Goal: Information Seeking & Learning: Learn about a topic

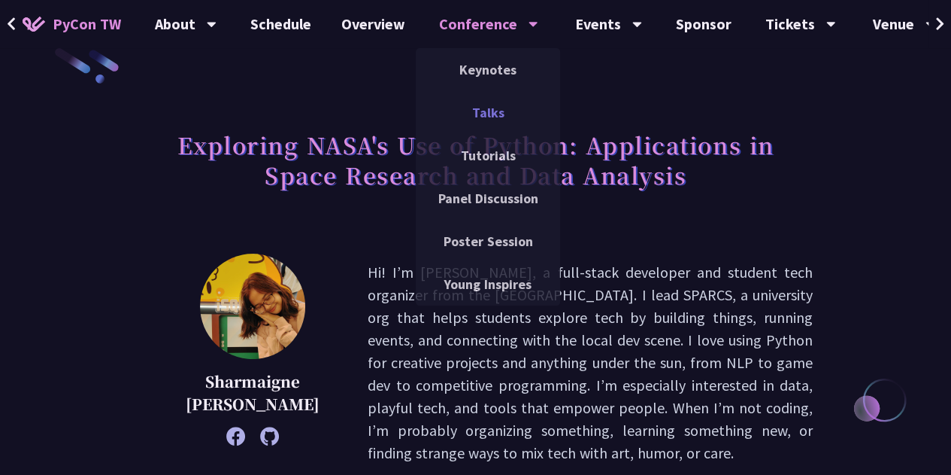
click at [487, 118] on link "Talks" at bounding box center [488, 112] width 144 height 35
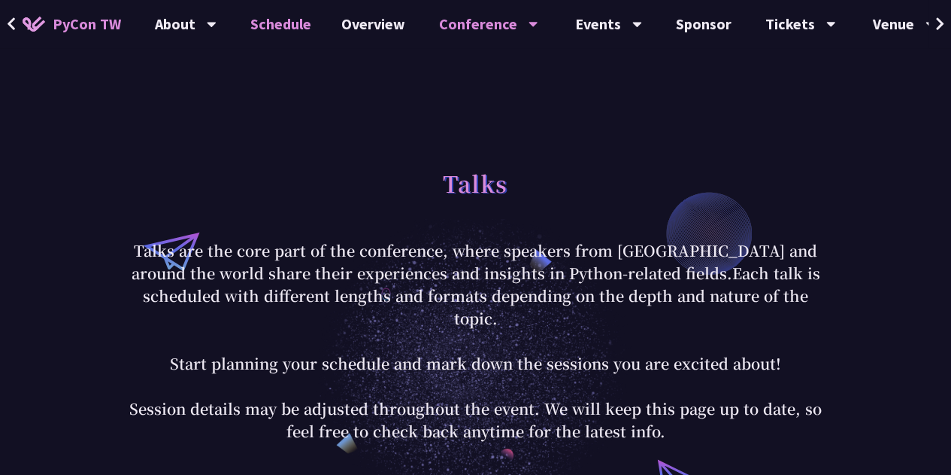
click at [272, 24] on link "Schedule" at bounding box center [280, 24] width 91 height 48
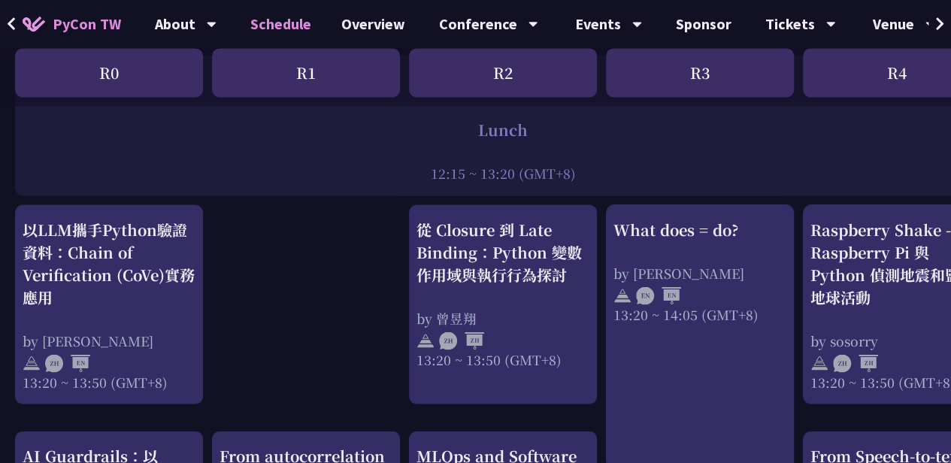
scroll to position [1218, 0]
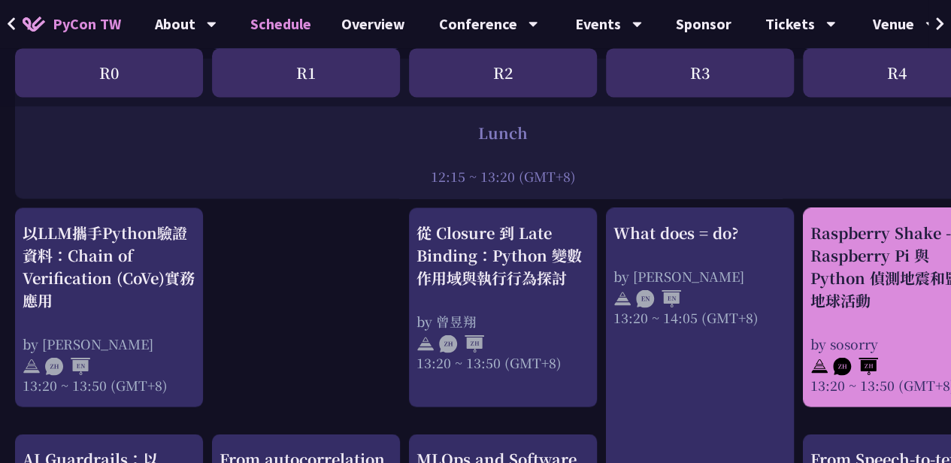
click at [857, 243] on div "Raspberry Shake - 用 Raspberry Pi 與 Python 偵測地震和監控地球活動" at bounding box center [897, 266] width 173 height 90
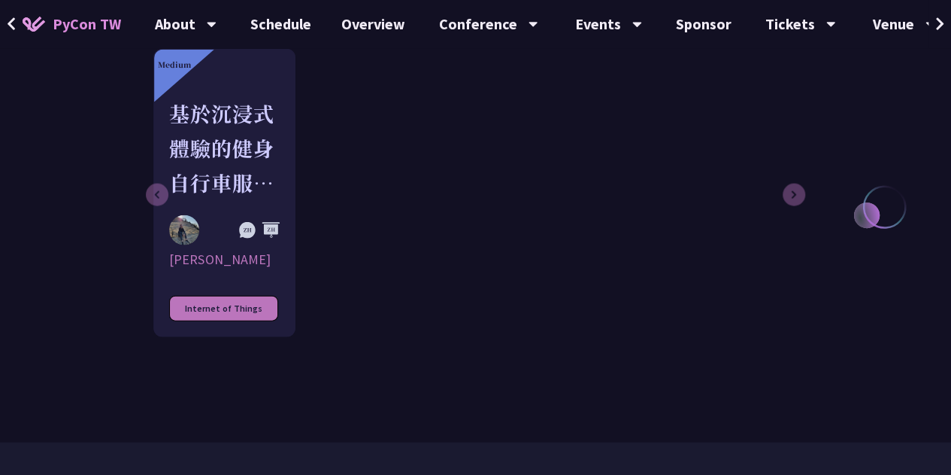
scroll to position [1570, 0]
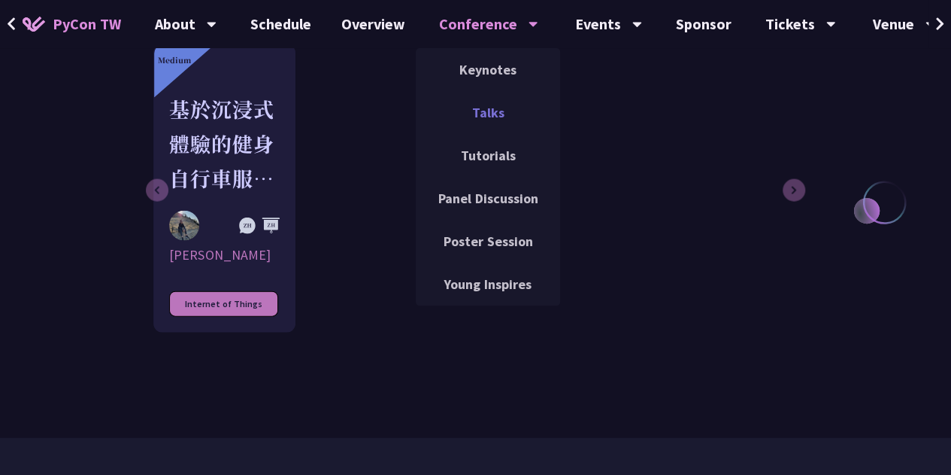
click at [483, 112] on link "Talks" at bounding box center [488, 112] width 144 height 35
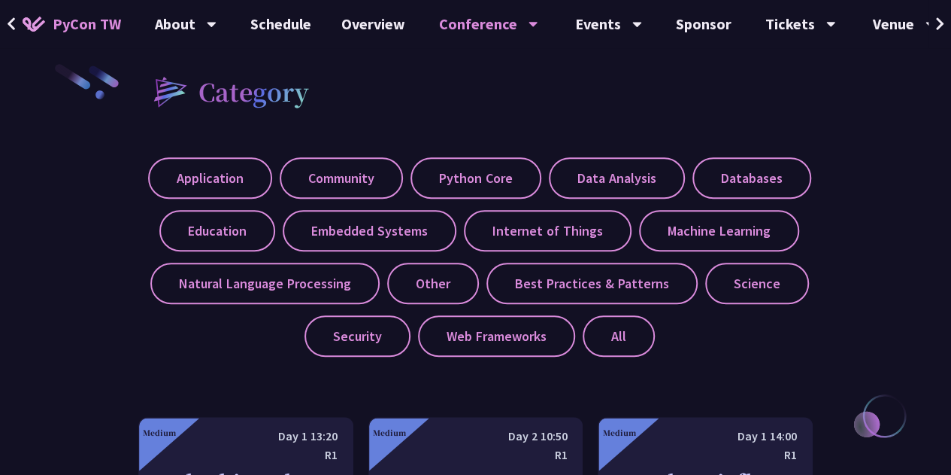
scroll to position [506, 0]
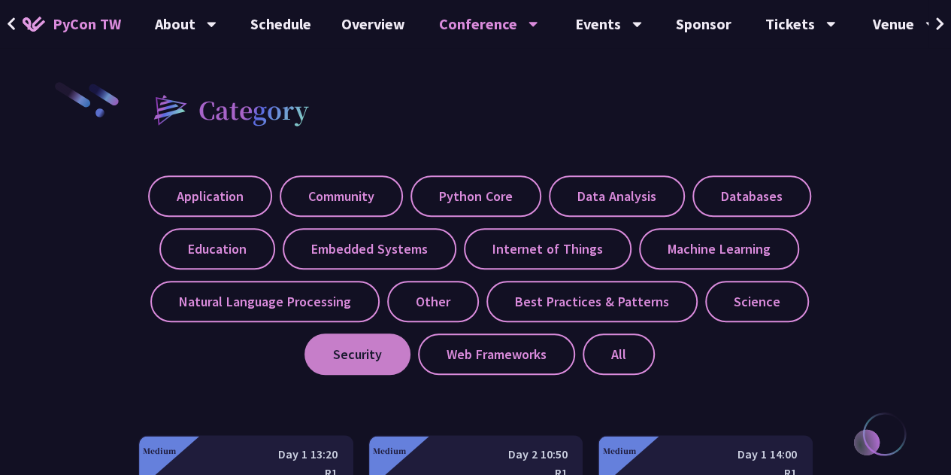
click at [338, 364] on label "Security" at bounding box center [358, 353] width 106 height 41
click at [0, 0] on input "Security" at bounding box center [0, 0] width 0 height 0
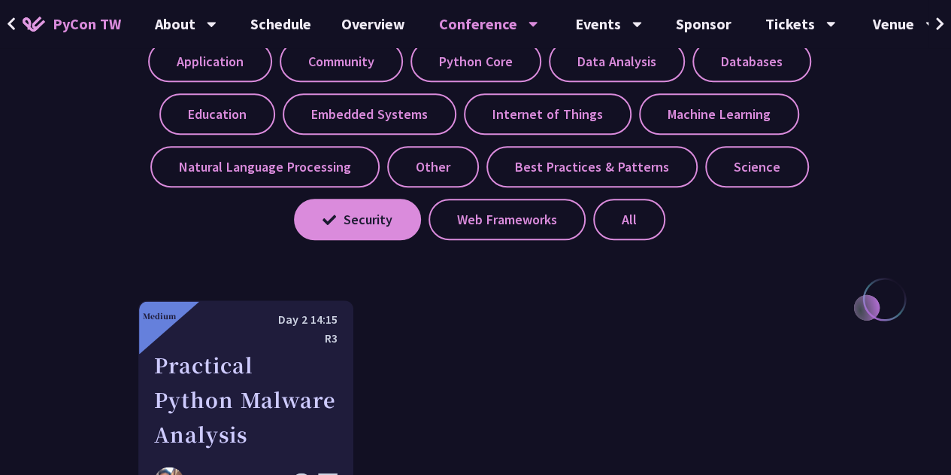
scroll to position [591, 0]
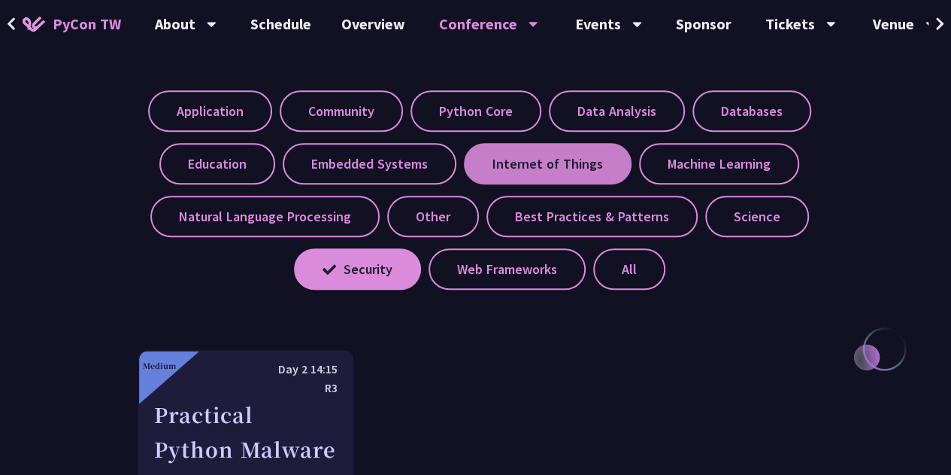
click at [549, 163] on label "Internet of Things" at bounding box center [548, 163] width 168 height 41
click at [0, 0] on input "Internet of Things" at bounding box center [0, 0] width 0 height 0
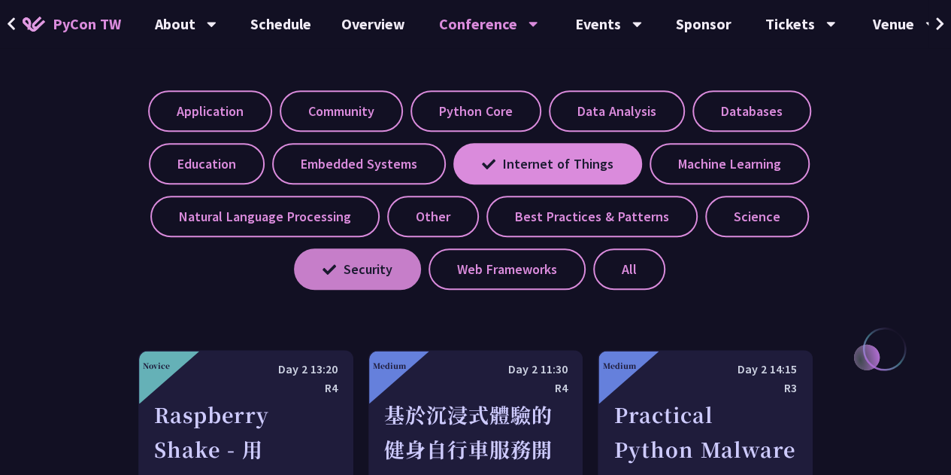
click at [346, 262] on label "Security" at bounding box center [357, 268] width 127 height 41
click at [0, 0] on input "Security" at bounding box center [0, 0] width 0 height 0
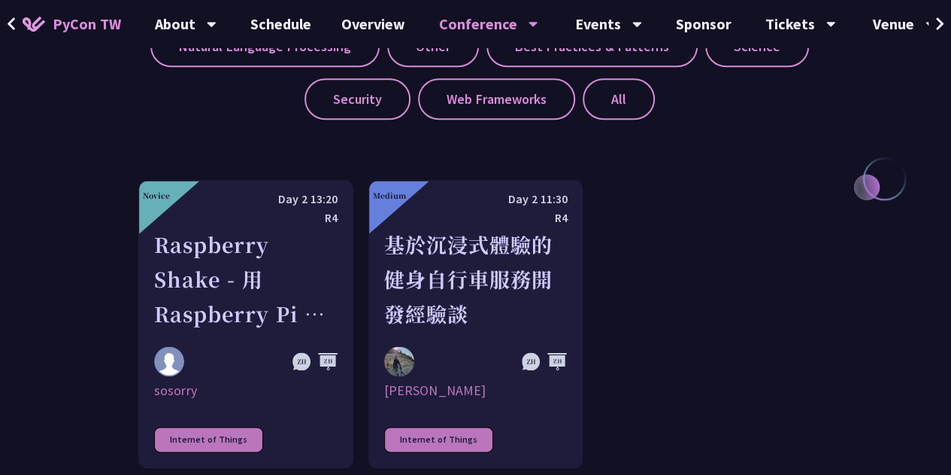
scroll to position [750, 0]
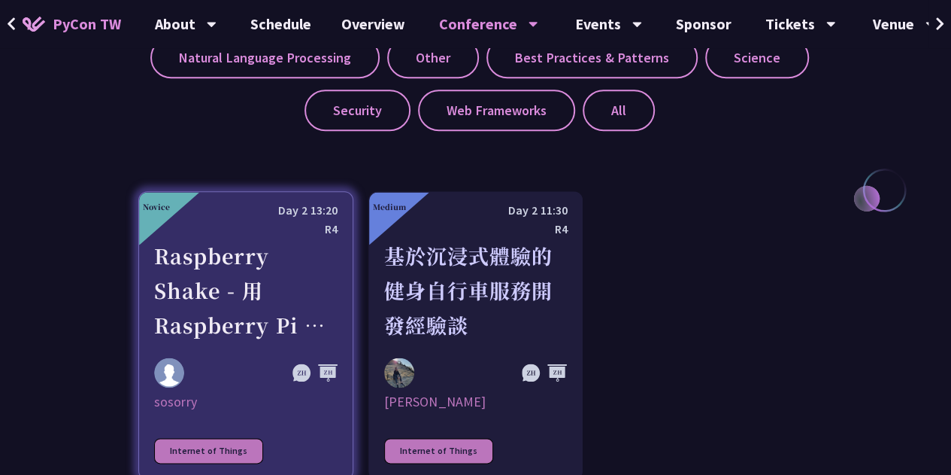
click at [247, 270] on div "Raspberry Shake - 用 Raspberry Pi 與 Python 偵測地震和監控地球活動" at bounding box center [245, 290] width 183 height 104
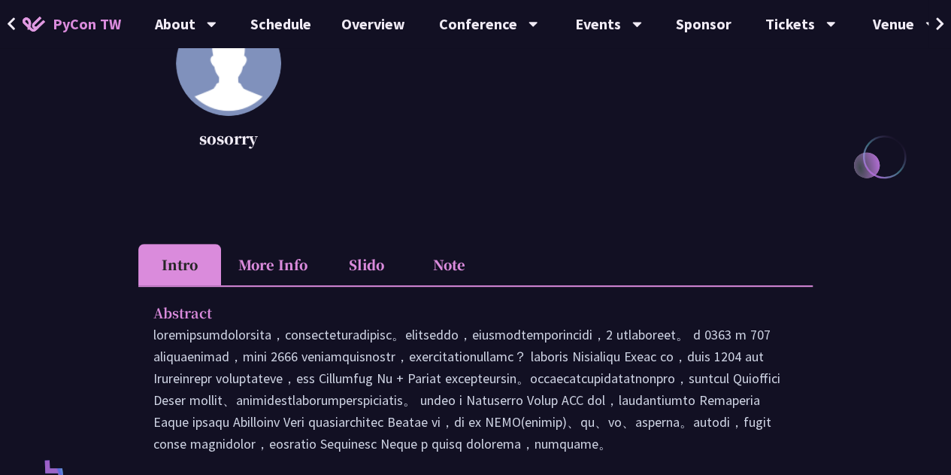
scroll to position [349, 0]
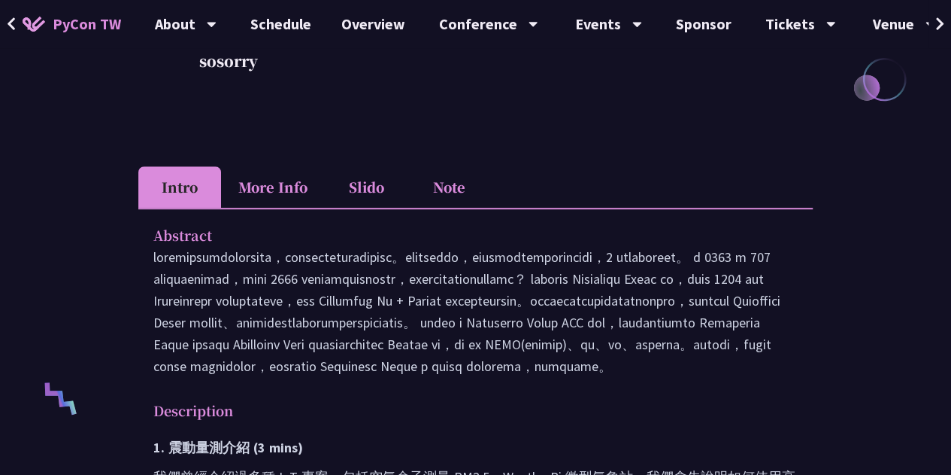
click at [382, 186] on li "Slido" at bounding box center [366, 186] width 83 height 41
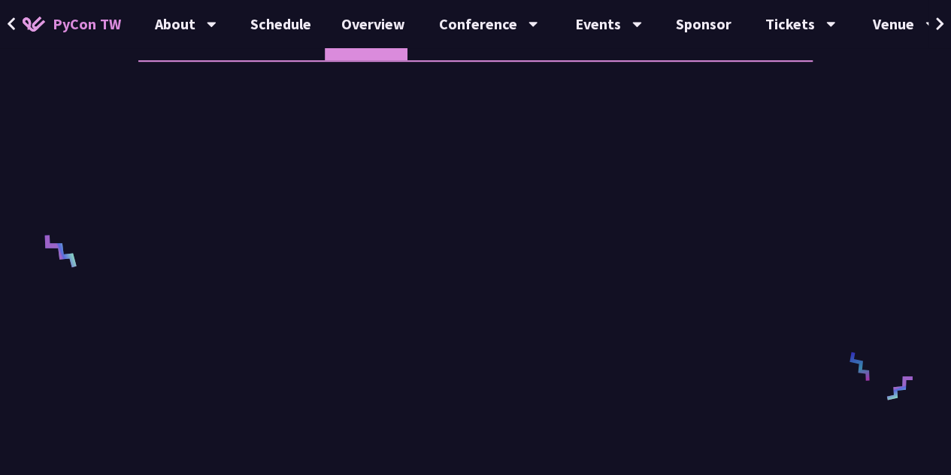
scroll to position [504, 0]
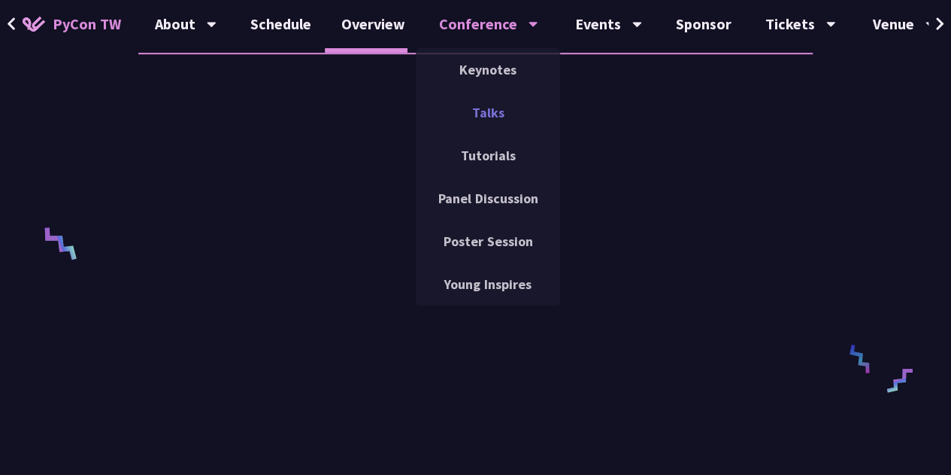
click at [484, 112] on link "Talks" at bounding box center [488, 112] width 144 height 35
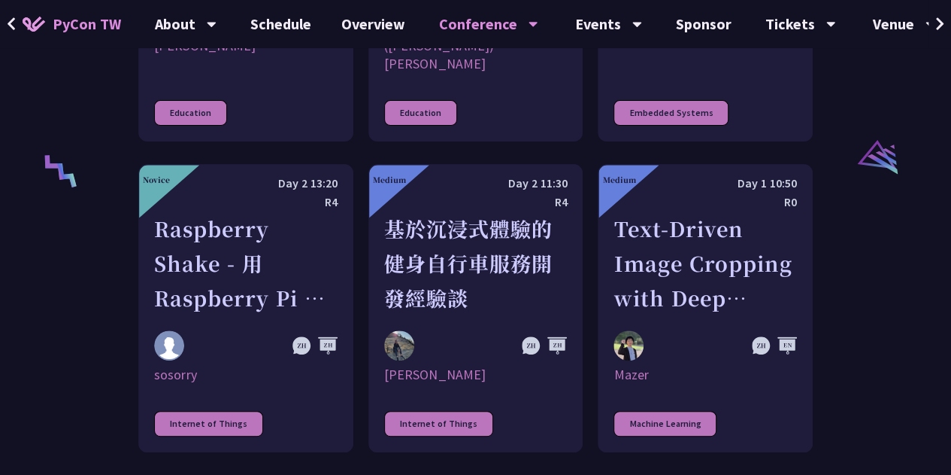
scroll to position [3017, 0]
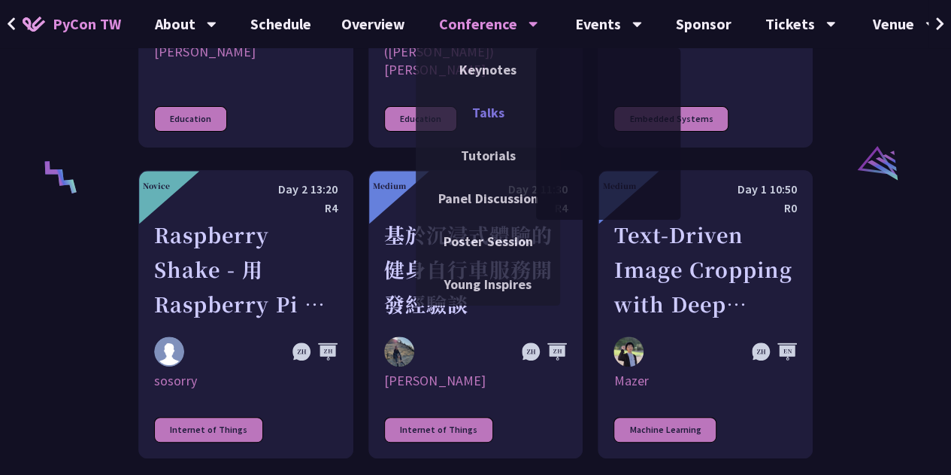
click at [490, 112] on link "Talks" at bounding box center [488, 112] width 144 height 35
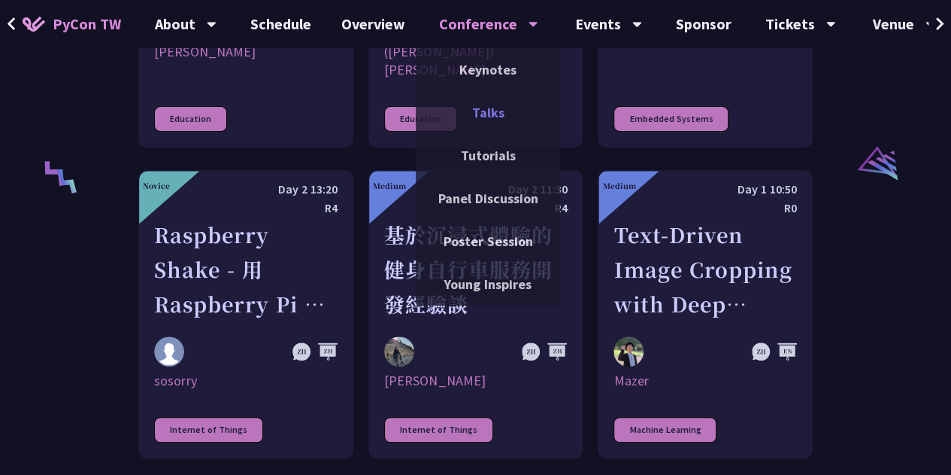
click at [490, 109] on link "Talks" at bounding box center [488, 112] width 144 height 35
click at [486, 117] on link "Talks" at bounding box center [488, 112] width 144 height 35
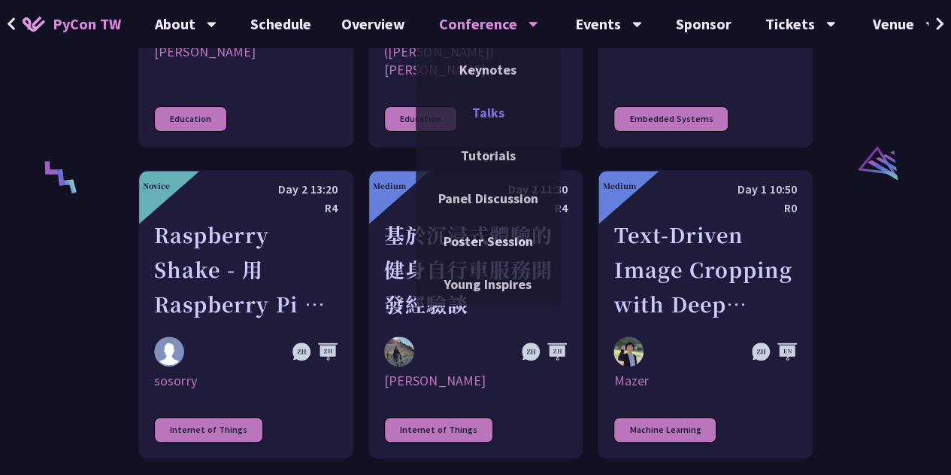
click at [474, 111] on link "Talks" at bounding box center [488, 112] width 144 height 35
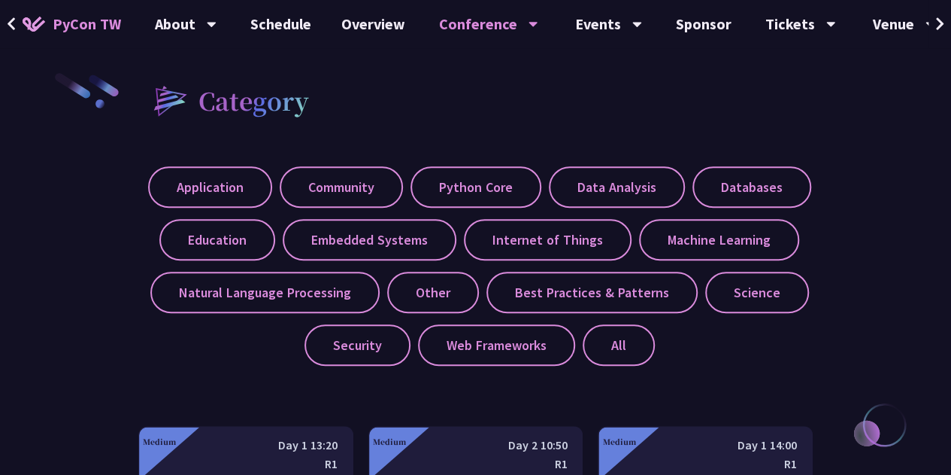
scroll to position [467, 0]
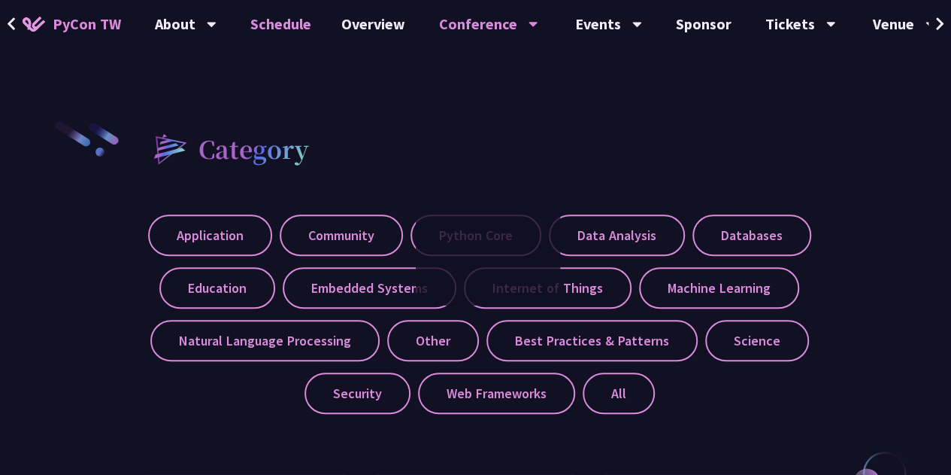
click at [271, 23] on link "Schedule" at bounding box center [280, 24] width 91 height 48
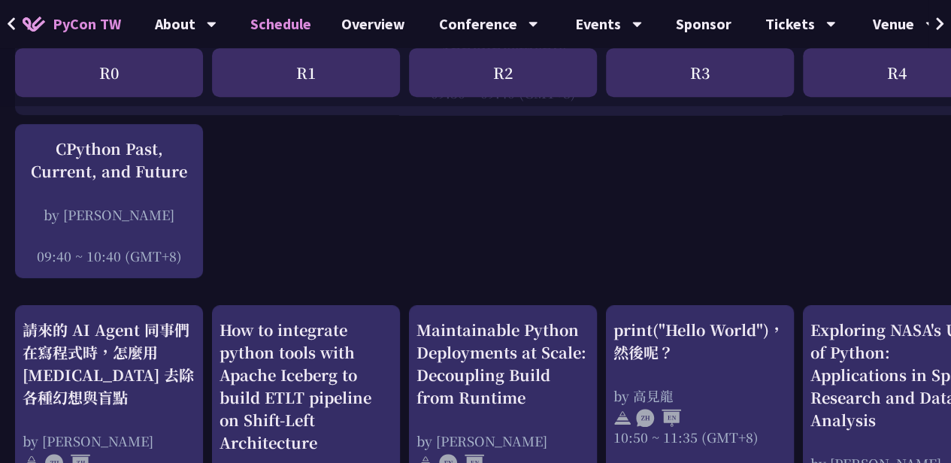
scroll to position [3, 0]
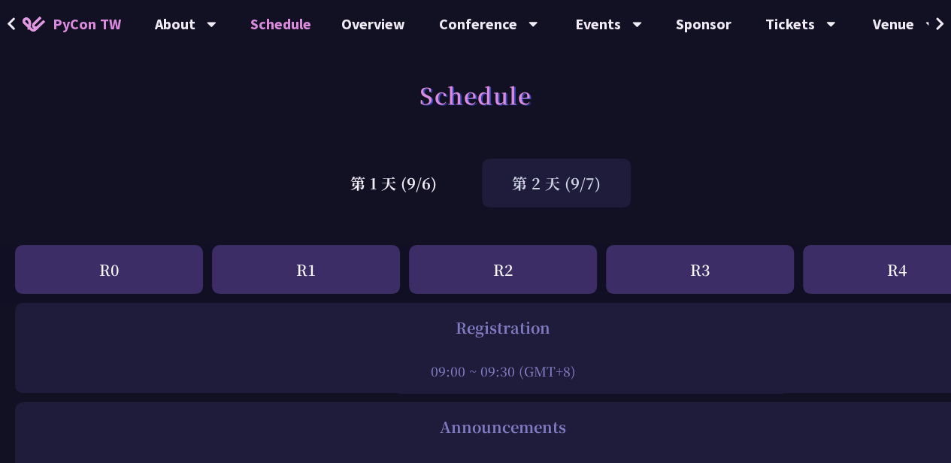
click at [559, 204] on div "第 2 天 (9/7)" at bounding box center [556, 183] width 149 height 49
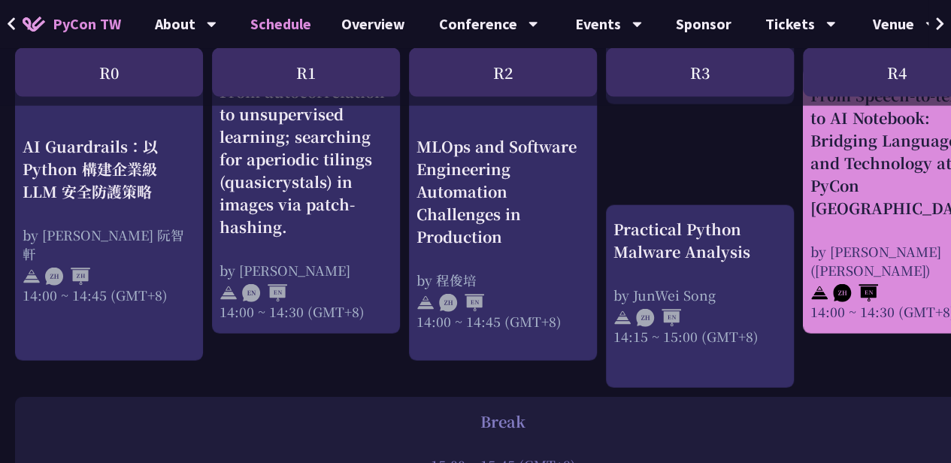
scroll to position [1588, 0]
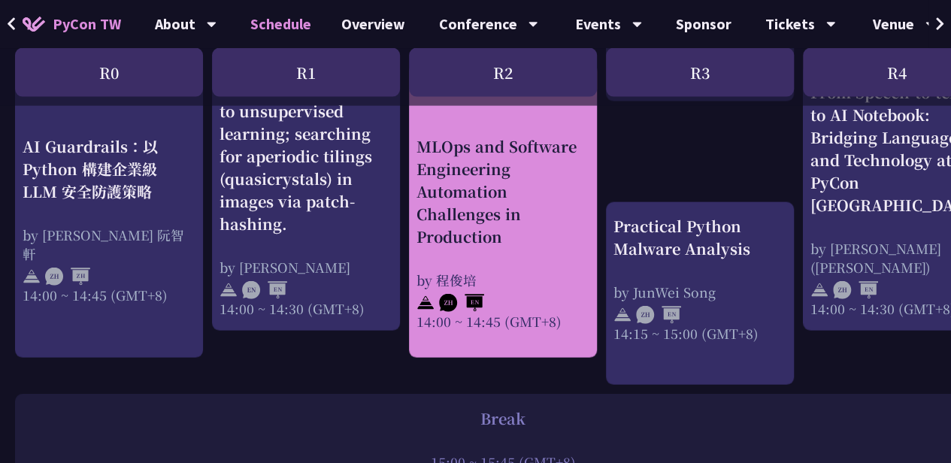
click at [505, 198] on div "MLOps and Software Engineering Automation Challenges in Production" at bounding box center [503, 191] width 173 height 113
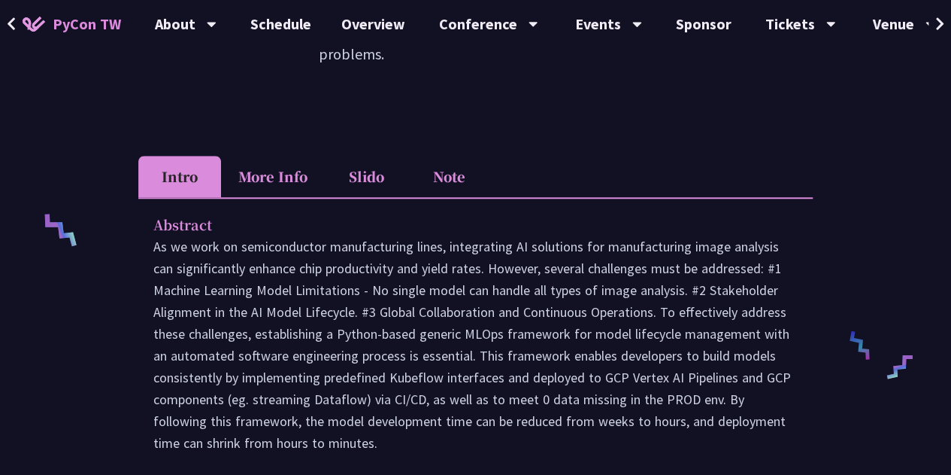
scroll to position [500, 0]
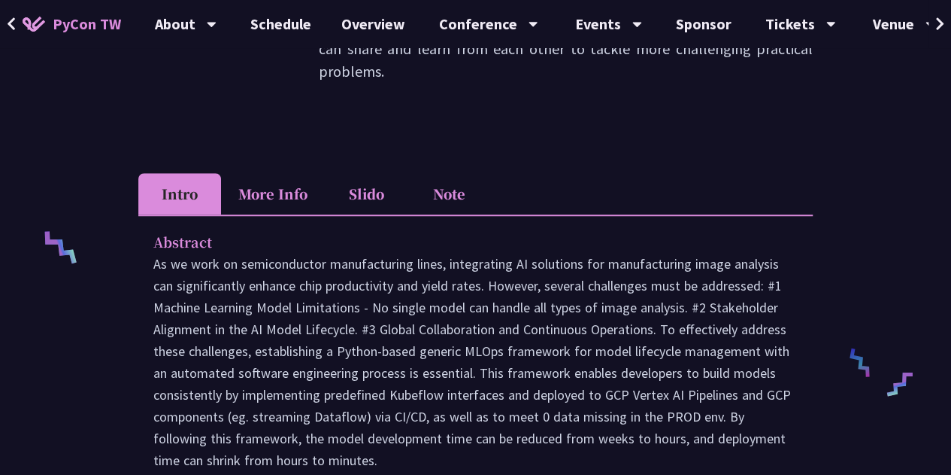
click at [358, 175] on li "Slido" at bounding box center [366, 193] width 83 height 41
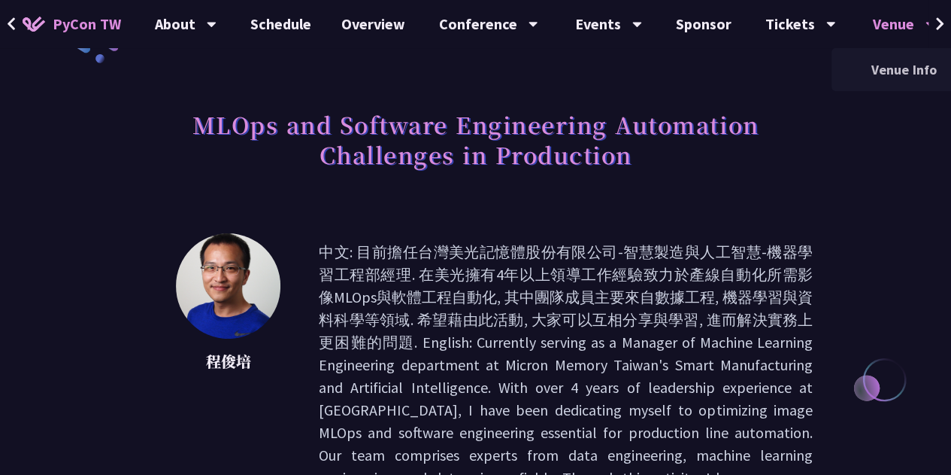
scroll to position [79, 0]
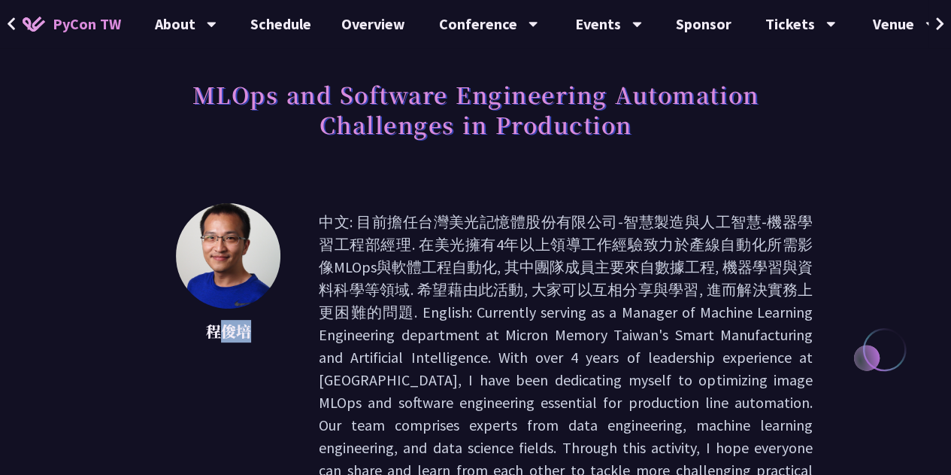
drag, startPoint x: 214, startPoint y: 326, endPoint x: 259, endPoint y: 340, distance: 47.3
click at [259, 340] on p "程俊培" at bounding box center [228, 331] width 105 height 23
drag, startPoint x: 251, startPoint y: 335, endPoint x: 208, endPoint y: 341, distance: 43.3
click at [208, 341] on p "程俊培" at bounding box center [228, 331] width 105 height 23
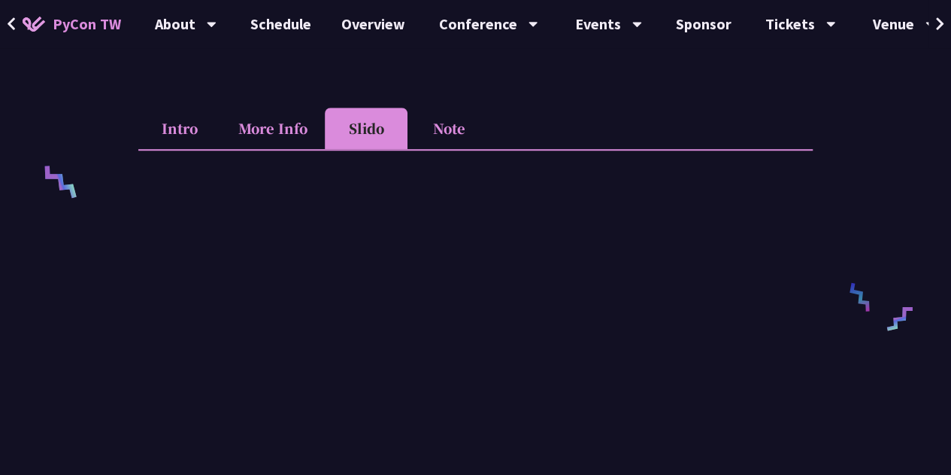
scroll to position [558, 0]
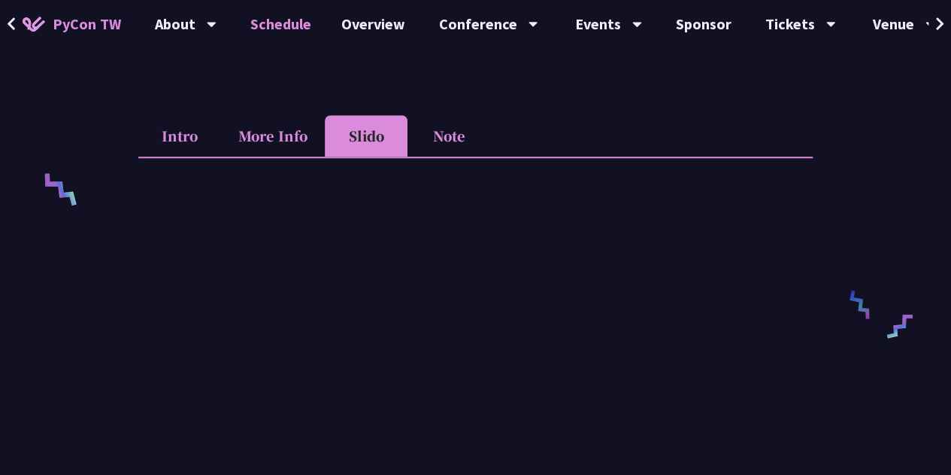
click at [271, 23] on link "Schedule" at bounding box center [280, 24] width 91 height 48
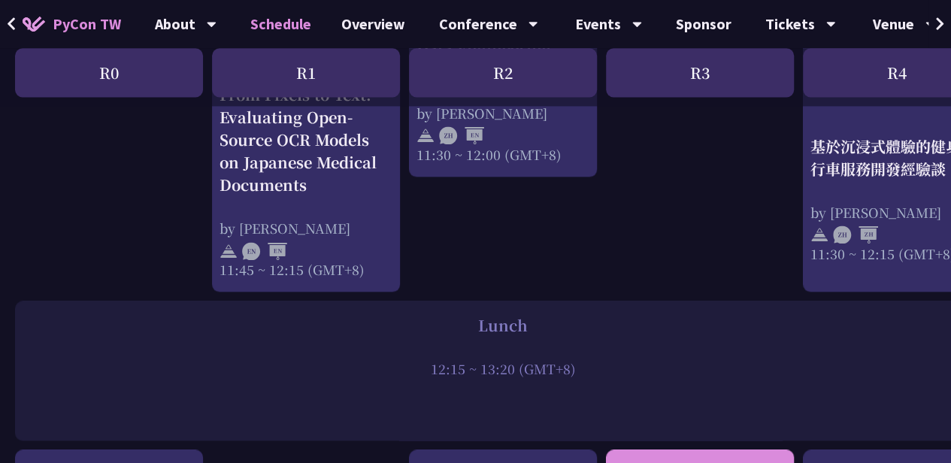
scroll to position [880, 0]
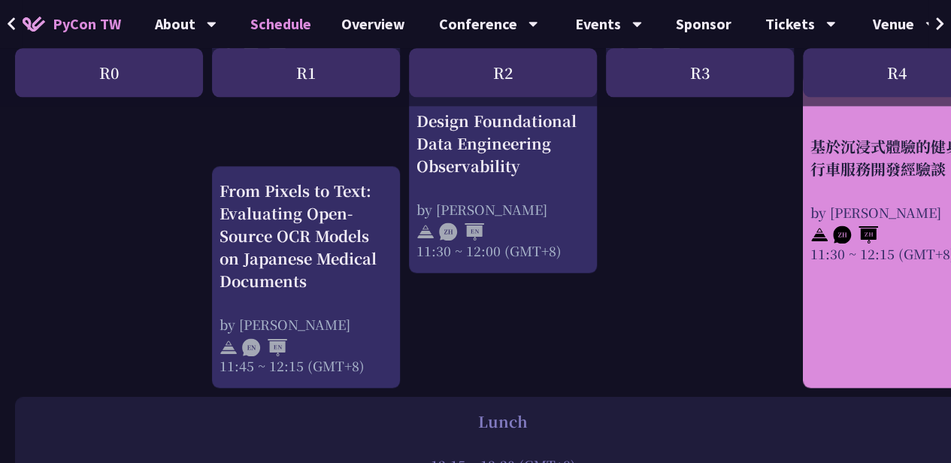
click at [857, 218] on div "by [PERSON_NAME]" at bounding box center [897, 212] width 173 height 19
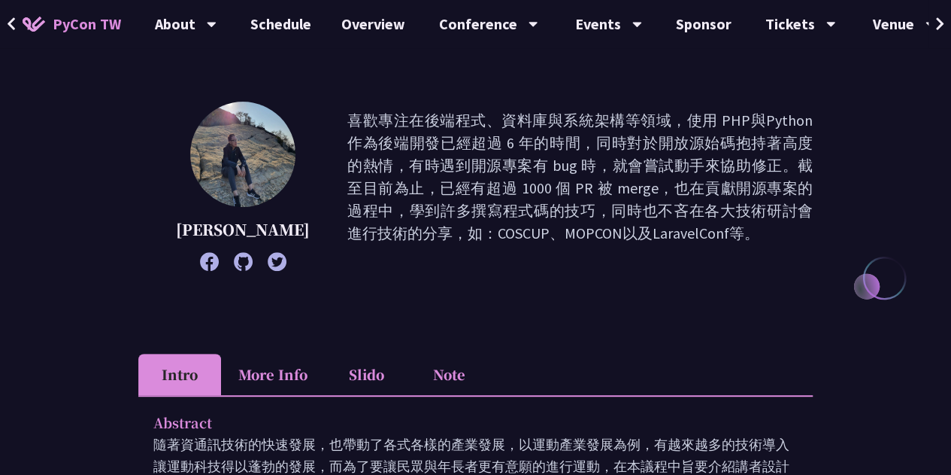
scroll to position [226, 0]
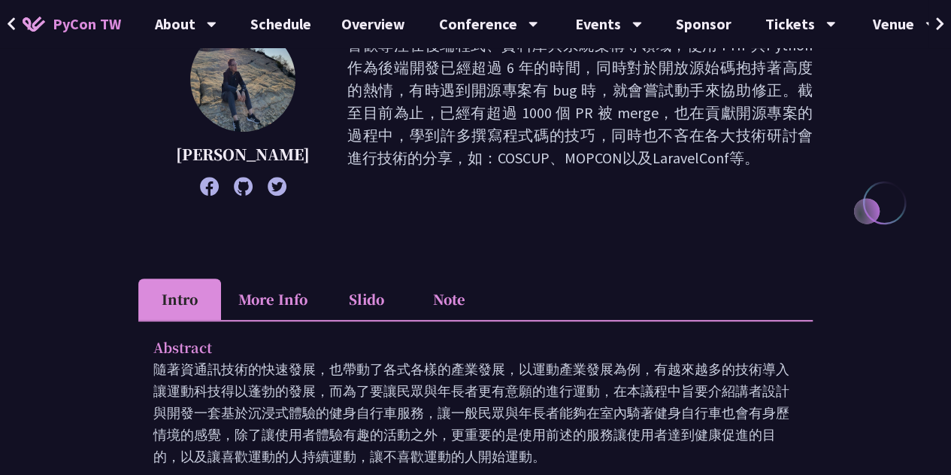
click at [378, 303] on li "Slido" at bounding box center [366, 298] width 83 height 41
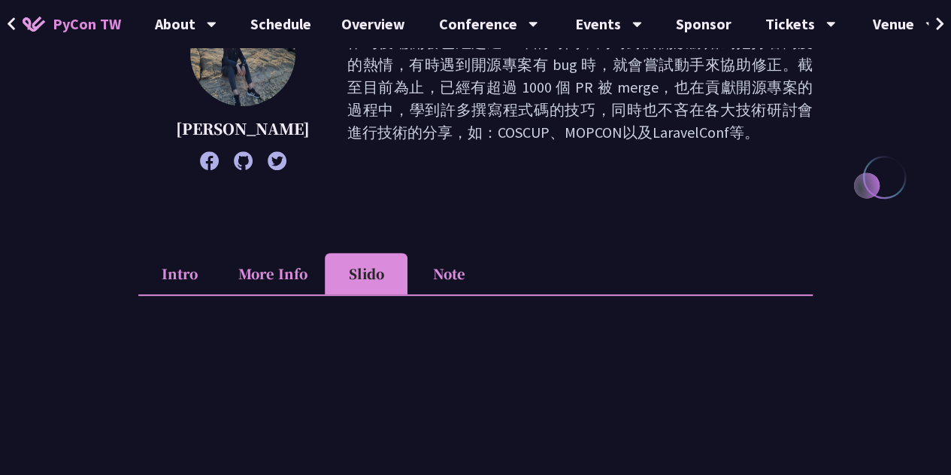
scroll to position [150, 0]
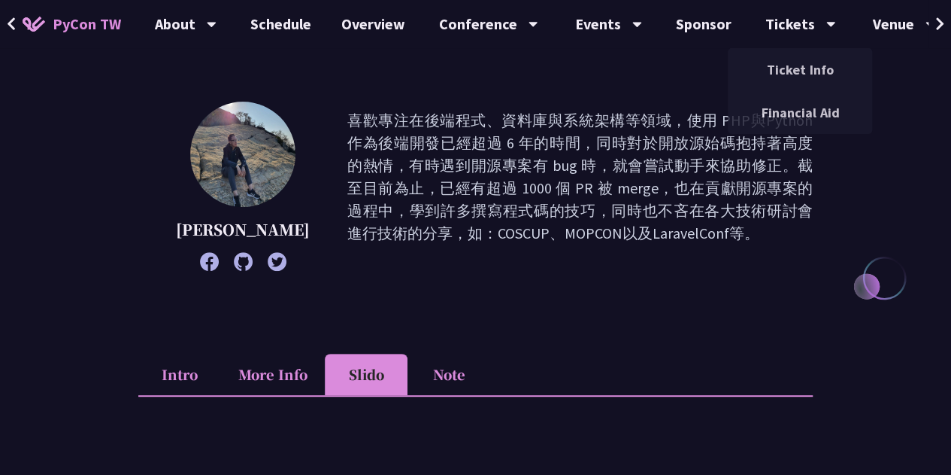
click at [652, 214] on p "喜歡專注在後端程式、資料庫與系統架構等領域，使用 PHP與Python 作為後端開發已經超過 6 年的時間，同時對於開放源始碼抱持著高度的熱情，有時遇到開源專…" at bounding box center [579, 186] width 465 height 154
drag, startPoint x: 634, startPoint y: 228, endPoint x: 602, endPoint y: 230, distance: 32.4
click at [556, 192] on p "喜歡專注在後端程式、資料庫與系統架構等領域，使用 PHP與Python 作為後端開發已經超過 6 年的時間，同時對於開放源始碼抱持著高度的熱情，有時遇到開源專…" at bounding box center [579, 186] width 465 height 154
click at [696, 256] on p "喜歡專注在後端程式、資料庫與系統架構等領域，使用 PHP與Python 作為後端開發已經超過 6 年的時間，同時對於開放源始碼抱持著高度的熱情，有時遇到開源專…" at bounding box center [579, 186] width 465 height 154
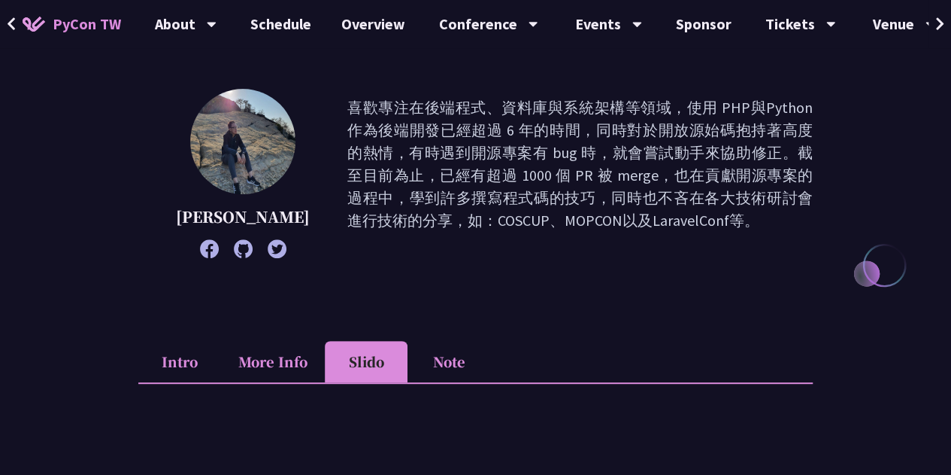
scroll to position [75, 0]
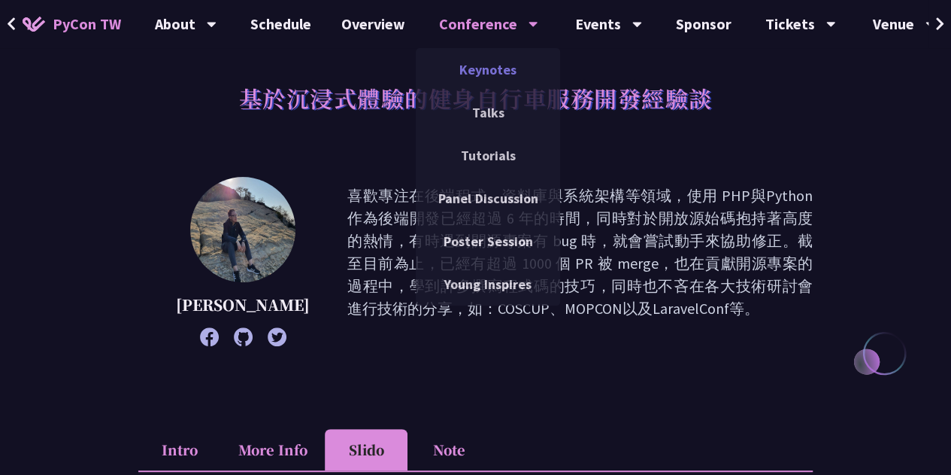
click at [474, 70] on link "Keynotes" at bounding box center [488, 69] width 144 height 35
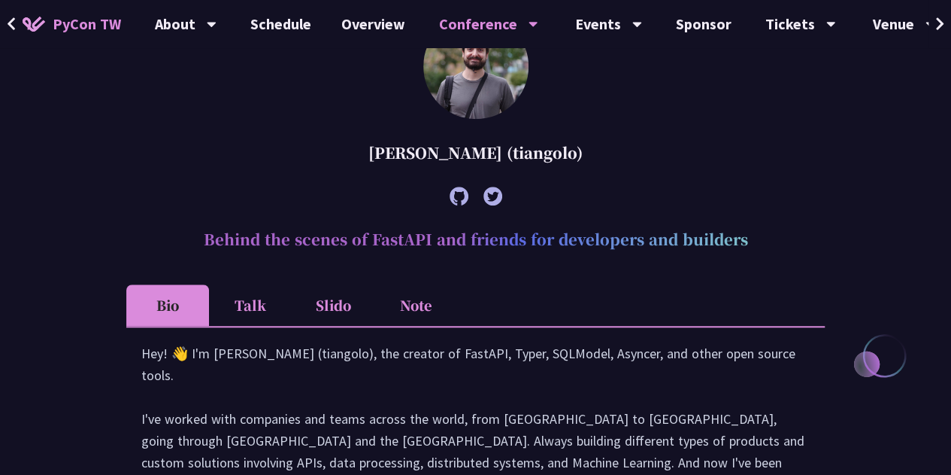
scroll to position [450, 0]
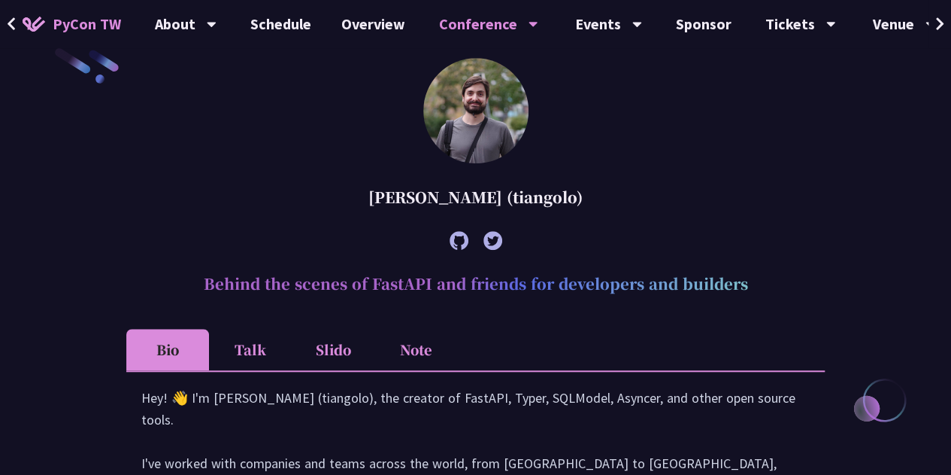
drag, startPoint x: 349, startPoint y: 199, endPoint x: 610, endPoint y: 203, distance: 261.0
click at [617, 206] on div "[PERSON_NAME] (tiangolo)" at bounding box center [475, 196] width 699 height 45
copy div "[PERSON_NAME] (tiangolo)"
drag, startPoint x: 182, startPoint y: 286, endPoint x: 763, endPoint y: 261, distance: 581.8
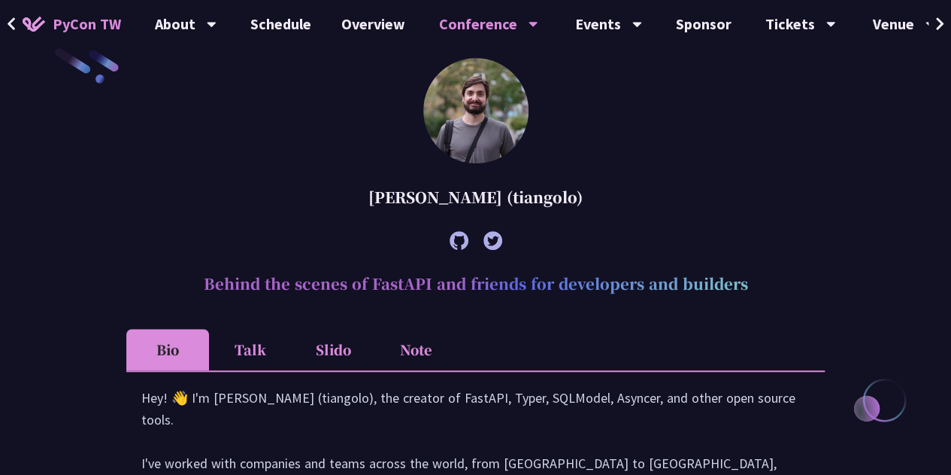
click at [763, 261] on h2 "Behind the scenes of FastAPI and friends for developers and builders" at bounding box center [475, 283] width 699 height 45
copy h2 "Behind the scenes of FastAPI and friends for developers and builders"
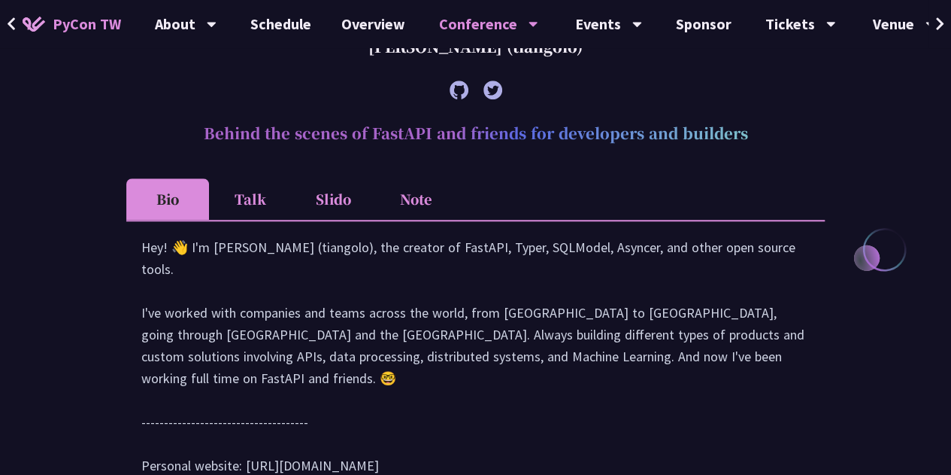
click at [257, 188] on li "Talk" at bounding box center [250, 198] width 83 height 41
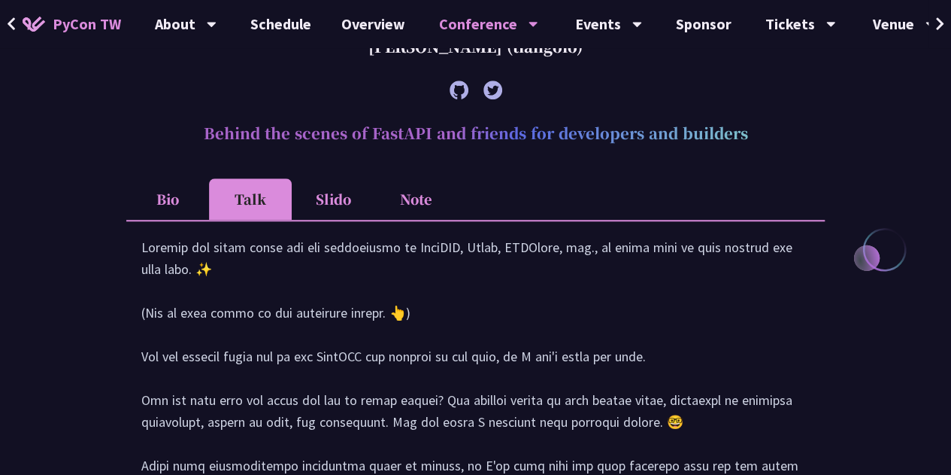
click at [174, 193] on li "Bio" at bounding box center [167, 198] width 83 height 41
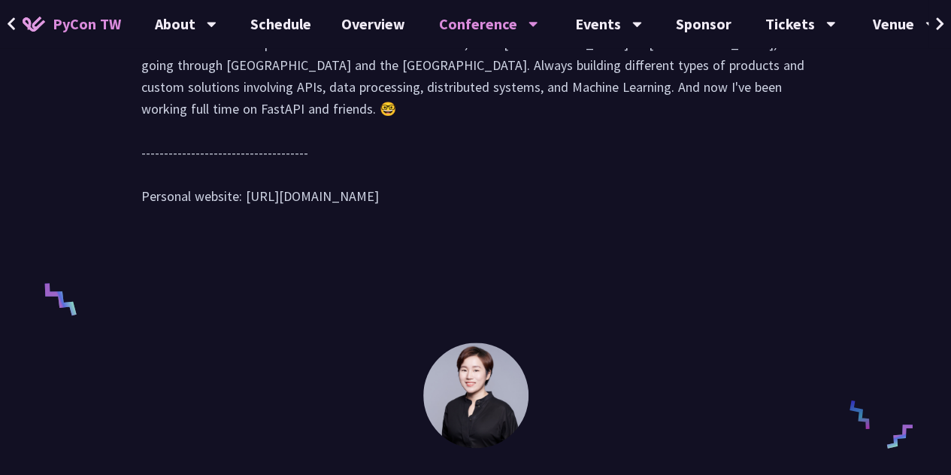
scroll to position [751, 0]
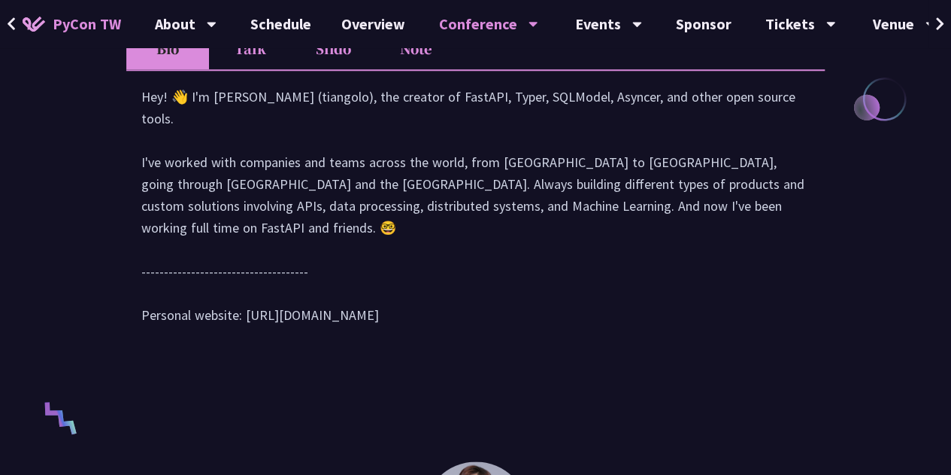
drag, startPoint x: 403, startPoint y: 333, endPoint x: 242, endPoint y: 333, distance: 160.9
click at [242, 333] on div "Hey! 👋 I'm [PERSON_NAME] (tiangolo), the creator of FastAPI, Typer, SQLModel, A…" at bounding box center [475, 213] width 669 height 255
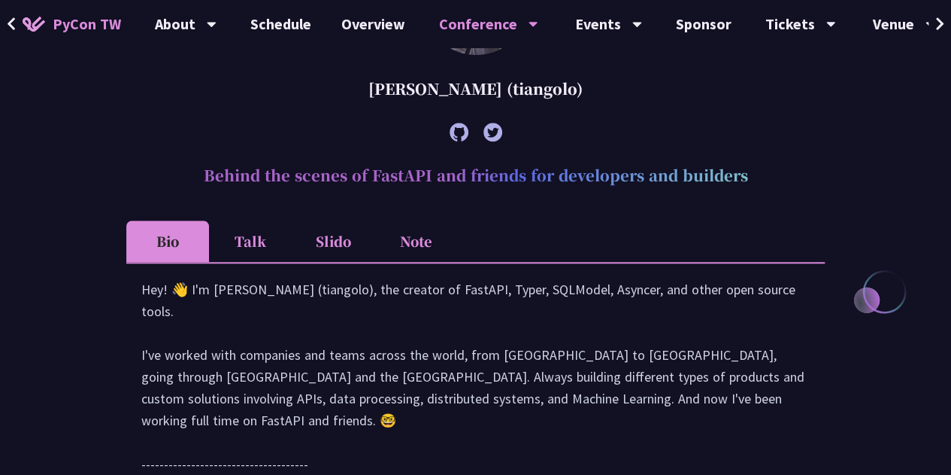
scroll to position [525, 0]
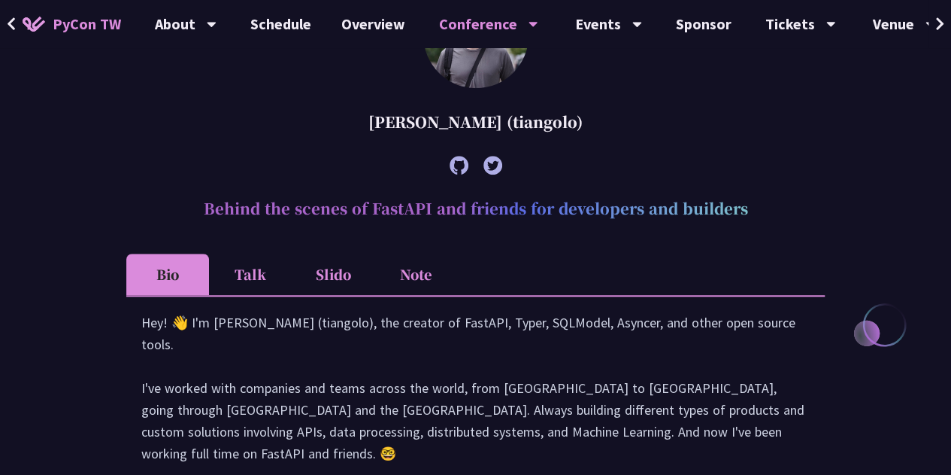
click at [411, 279] on li "Note" at bounding box center [416, 273] width 83 height 41
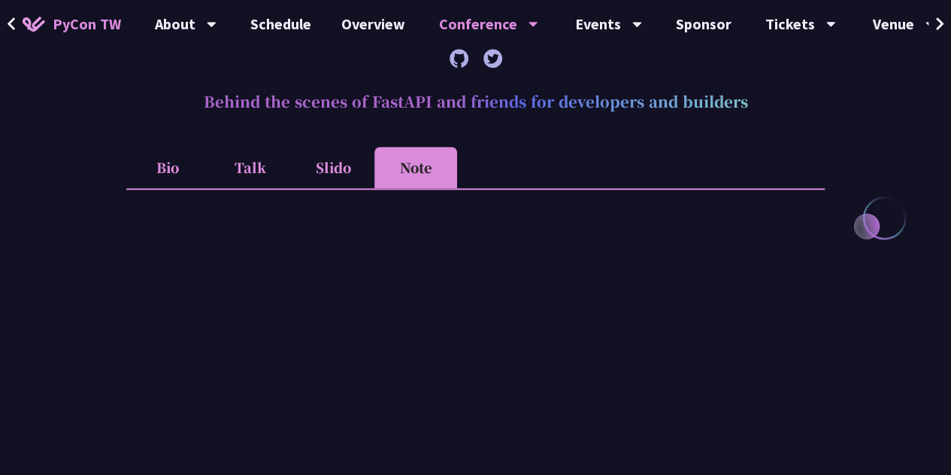
scroll to position [600, 0]
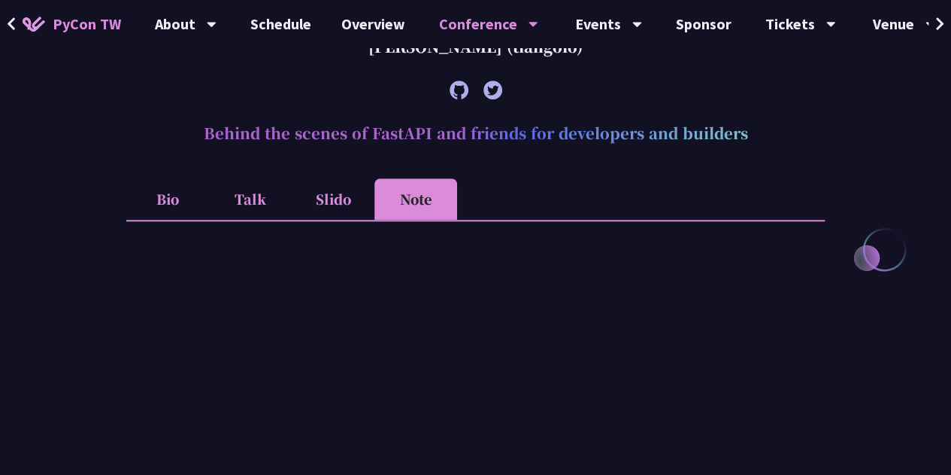
click at [337, 199] on li "Slido" at bounding box center [333, 198] width 83 height 41
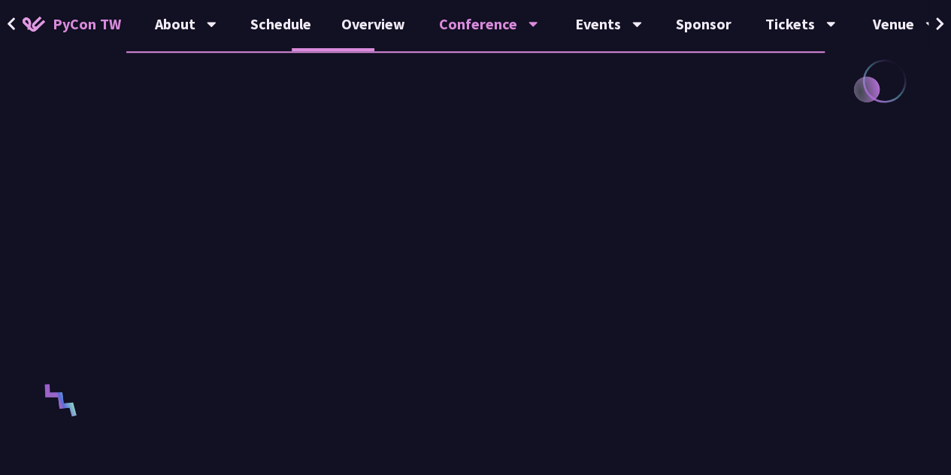
scroll to position [737, 0]
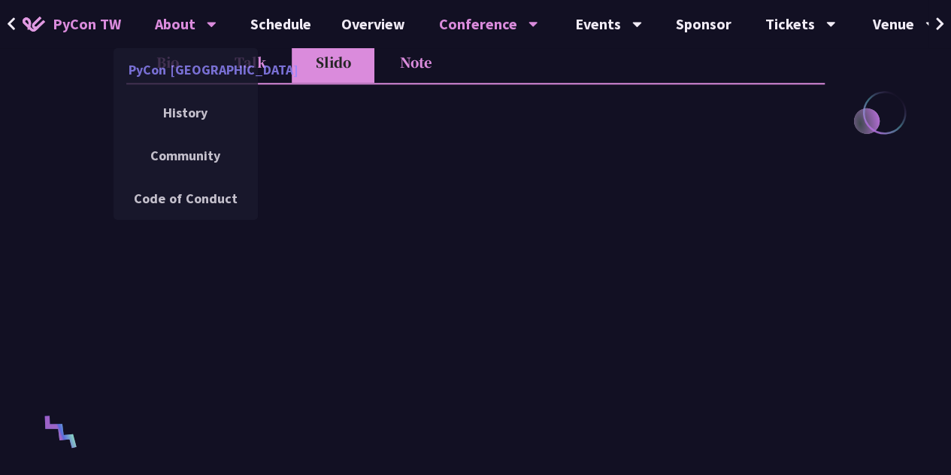
click at [255, 64] on link "PyCon [GEOGRAPHIC_DATA]" at bounding box center [186, 69] width 144 height 35
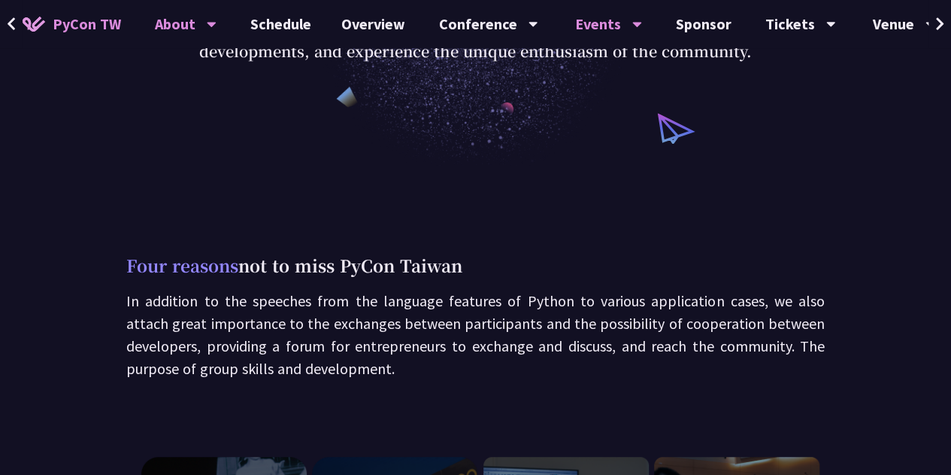
scroll to position [150, 0]
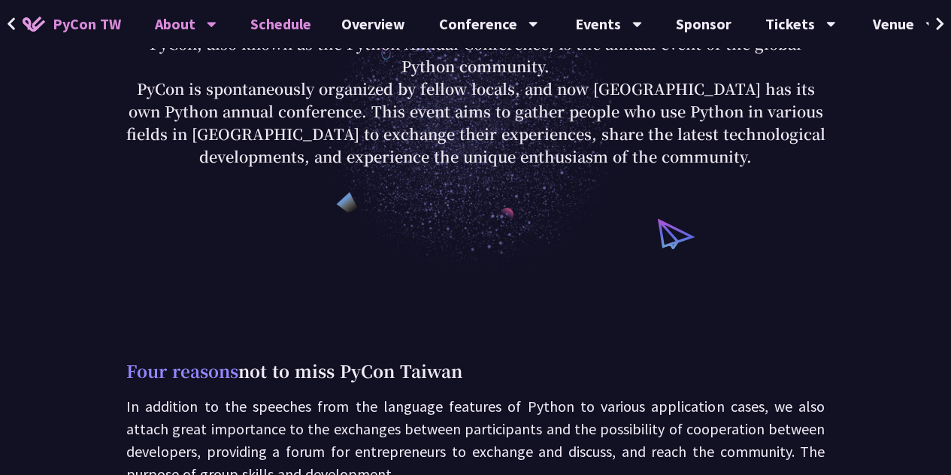
click at [268, 23] on link "Schedule" at bounding box center [280, 24] width 91 height 48
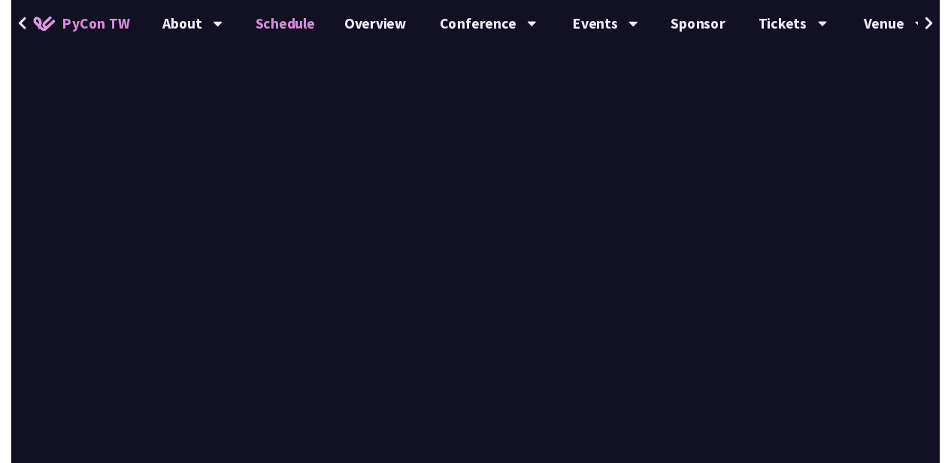
scroll to position [880, 0]
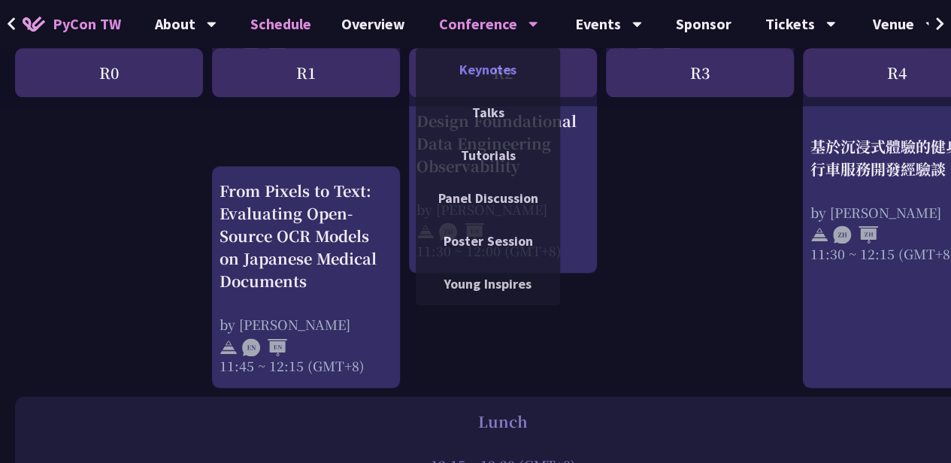
click at [481, 77] on link "Keynotes" at bounding box center [488, 69] width 144 height 35
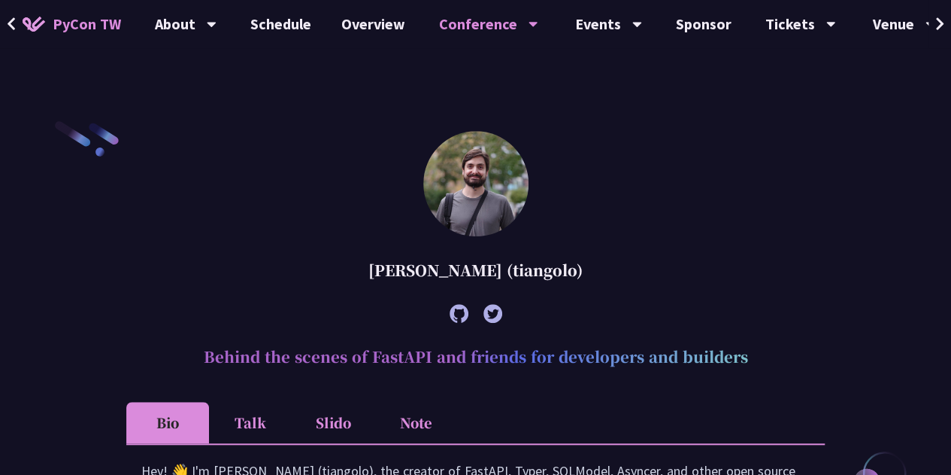
scroll to position [602, 0]
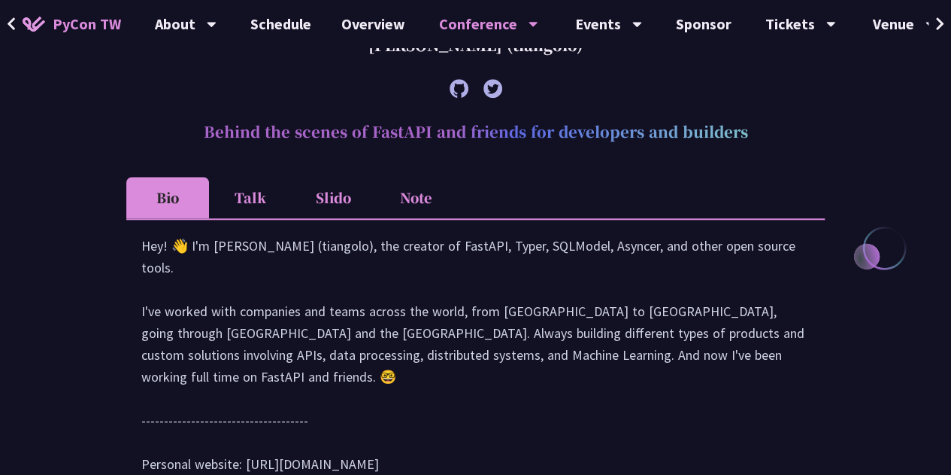
click at [419, 196] on li "Note" at bounding box center [416, 197] width 83 height 41
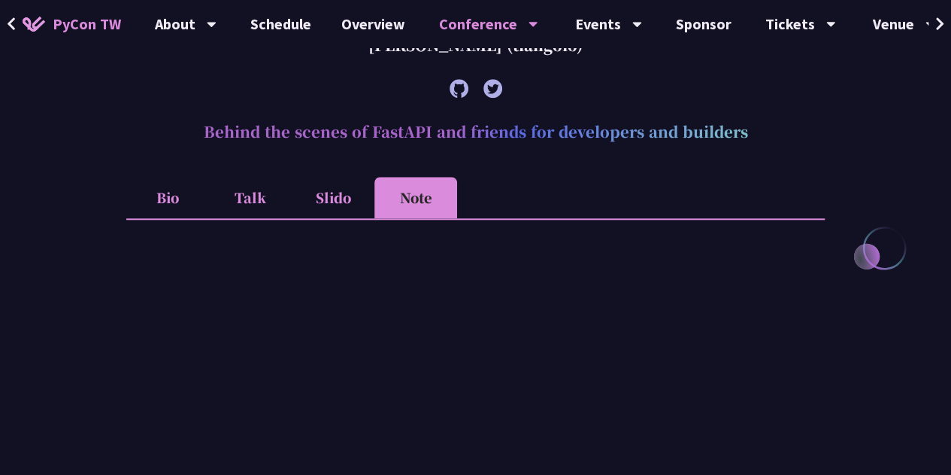
click at [338, 207] on li "Slido" at bounding box center [333, 197] width 83 height 41
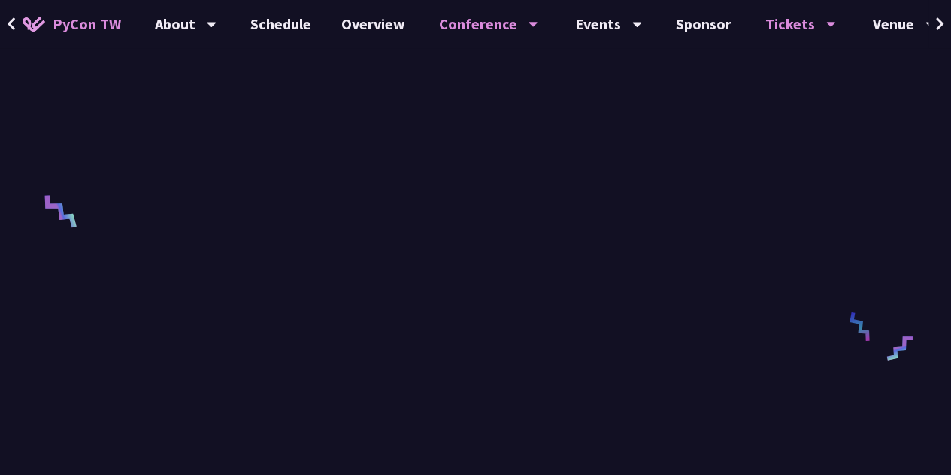
scroll to position [827, 0]
